Goal: Check status

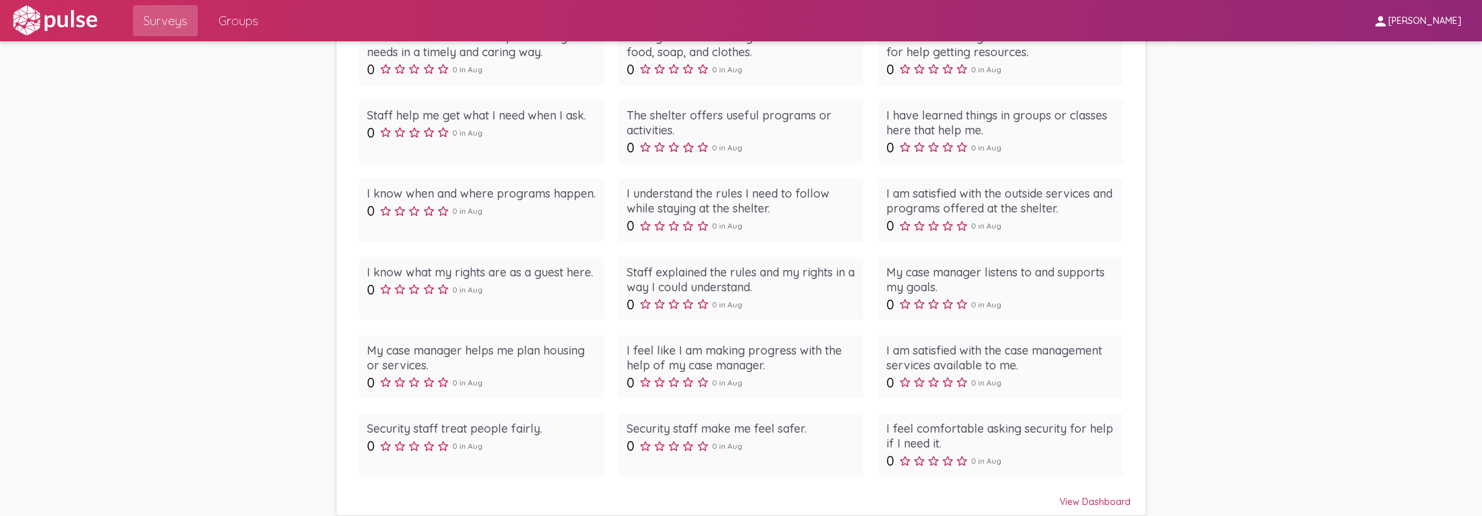
scroll to position [1745, 0]
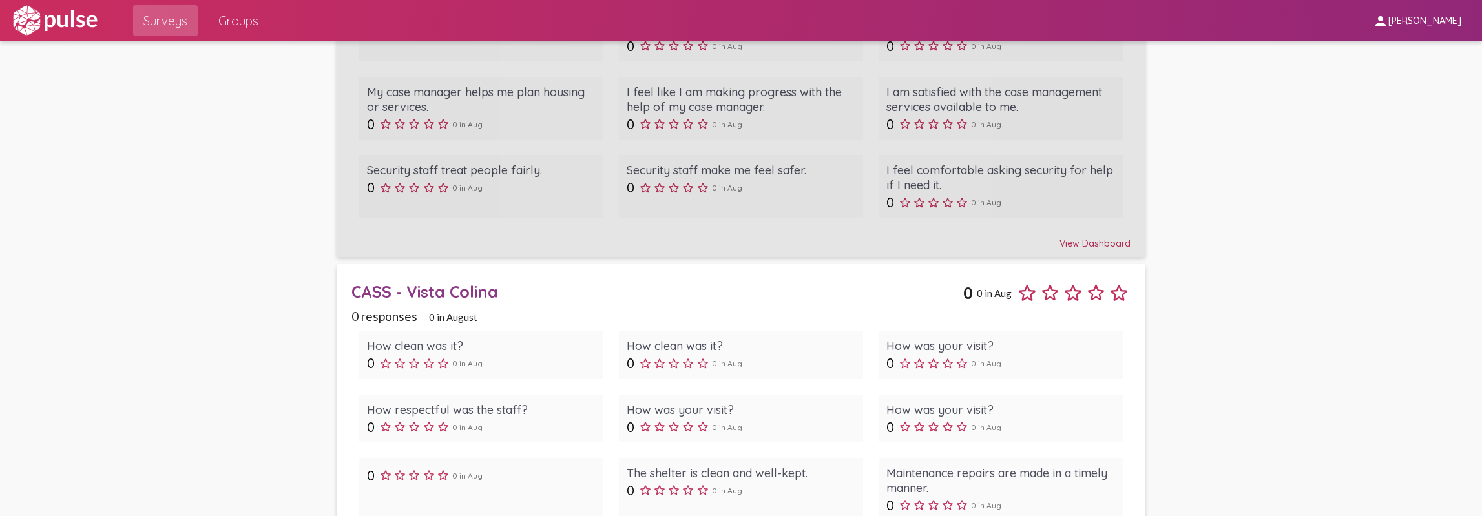
click at [1078, 233] on div "View Dashboard" at bounding box center [741, 237] width 779 height 23
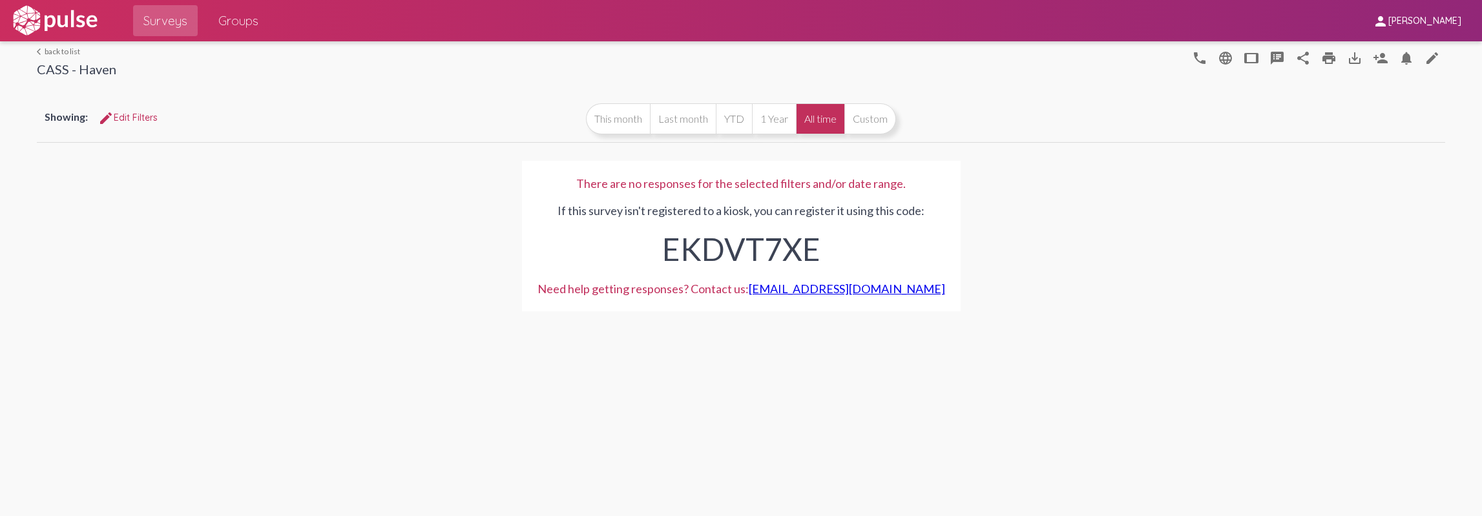
click at [63, 49] on link "arrow_back_ios back to list" at bounding box center [76, 52] width 79 height 10
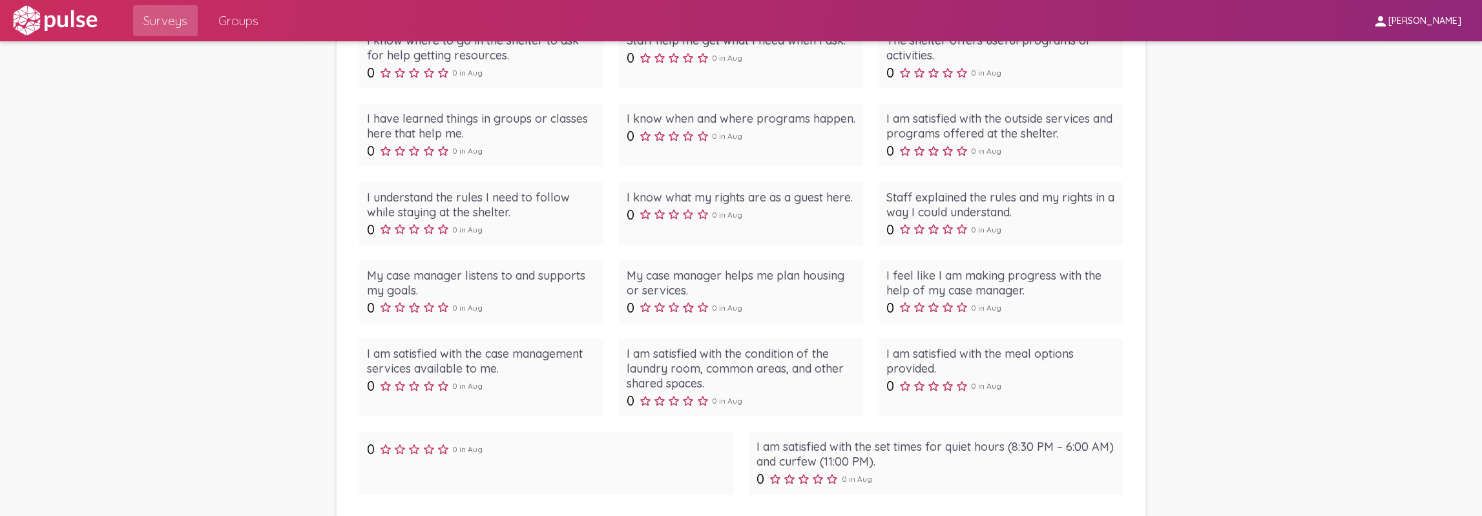
scroll to position [2246, 0]
